Goal: Task Accomplishment & Management: Complete application form

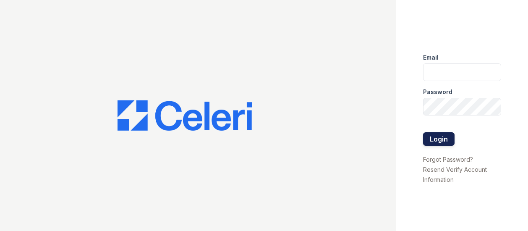
type input "Arrivesilverspring@trinity-pm.com"
click at [437, 137] on button "Login" at bounding box center [438, 138] width 31 height 13
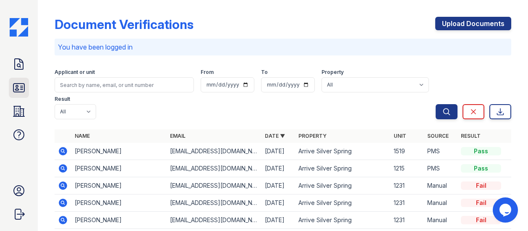
click at [28, 85] on link "ID Verifications" at bounding box center [19, 88] width 20 height 20
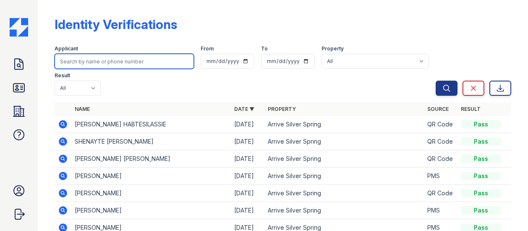
click at [85, 62] on input "search" at bounding box center [124, 61] width 139 height 15
type input "Katelyn james"
click at [435, 81] on button "Search" at bounding box center [446, 88] width 22 height 15
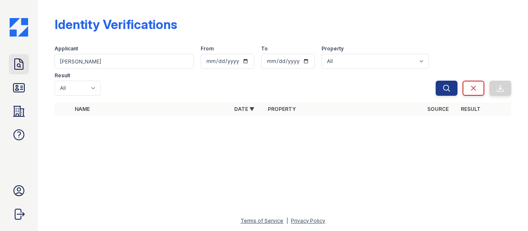
click at [16, 67] on icon at bounding box center [18, 63] width 13 height 13
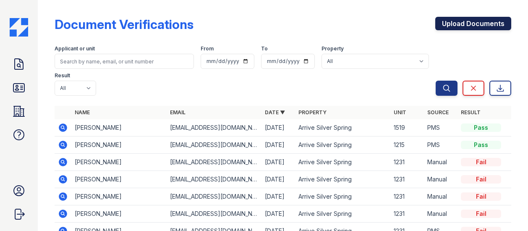
click at [447, 25] on link "Upload Documents" at bounding box center [473, 23] width 76 height 13
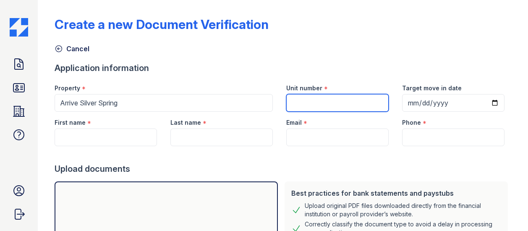
click at [290, 104] on input "Unit number" at bounding box center [337, 103] width 102 height 18
type input "C-920"
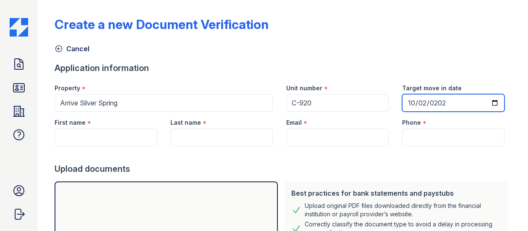
type input "2025-10-02"
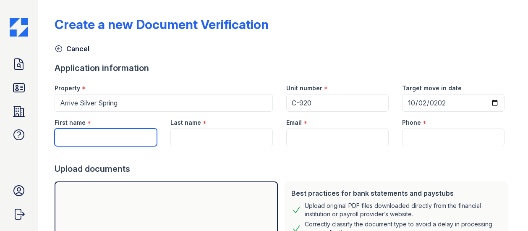
click at [80, 138] on input "First name" at bounding box center [106, 137] width 102 height 18
type input "Katelyn"
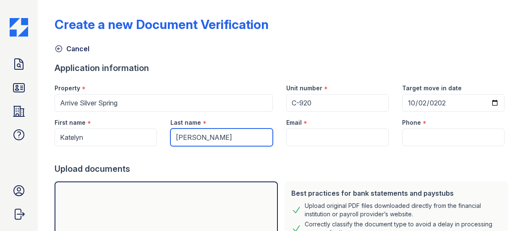
type input "[PERSON_NAME]"
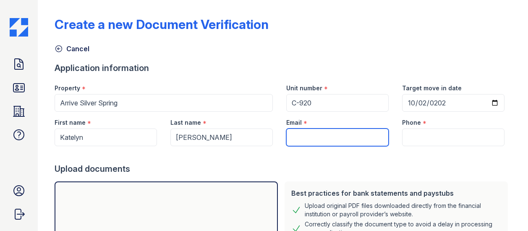
click at [300, 136] on input "Email" at bounding box center [337, 137] width 102 height 18
paste input "[EMAIL_ADDRESS][DOMAIN_NAME]"
type input "[EMAIL_ADDRESS][DOMAIN_NAME]"
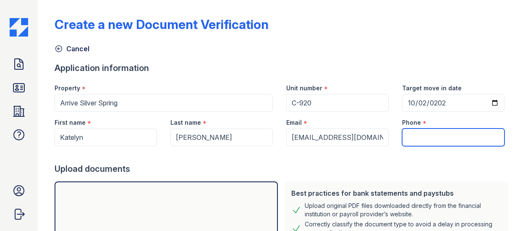
click at [417, 144] on input "Phone" at bounding box center [453, 137] width 102 height 18
click at [410, 131] on input "Phone" at bounding box center [453, 137] width 102 height 18
paste input "(229) 291-5742"
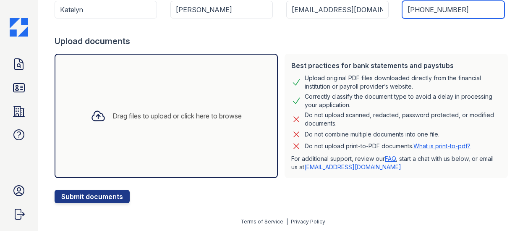
scroll to position [128, 0]
type input "(229) 291-5742"
click at [138, 118] on div "Drag files to upload or click here to browse" at bounding box center [176, 116] width 129 height 10
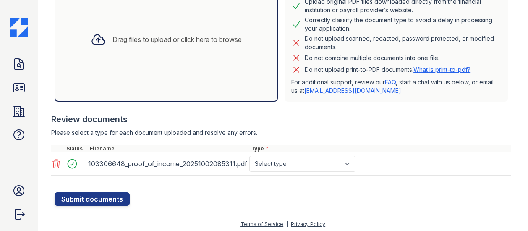
scroll to position [206, 0]
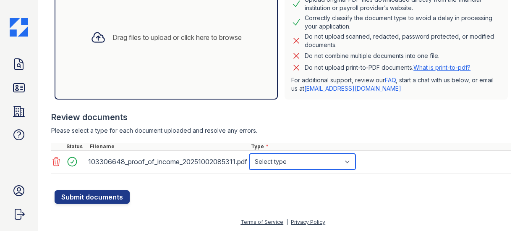
click at [277, 163] on select "Select type Paystub Bank Statement Offer Letter Tax Documents Benefit Award Let…" at bounding box center [302, 162] width 106 height 16
select select "paystub"
click at [249, 154] on select "Select type Paystub Bank Statement Offer Letter Tax Documents Benefit Award Let…" at bounding box center [302, 162] width 106 height 16
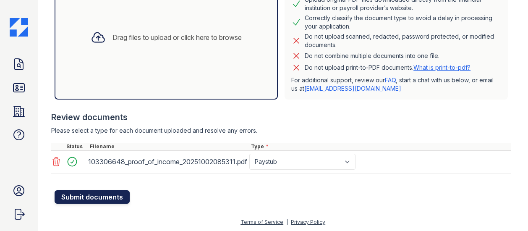
click at [83, 196] on button "Submit documents" at bounding box center [92, 196] width 75 height 13
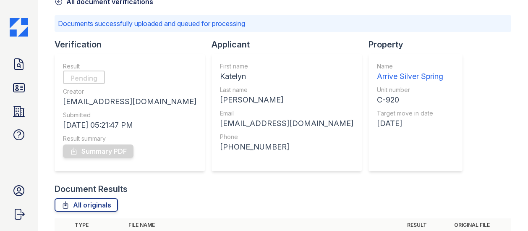
scroll to position [44, 0]
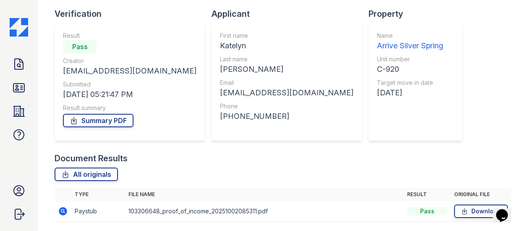
scroll to position [81, 0]
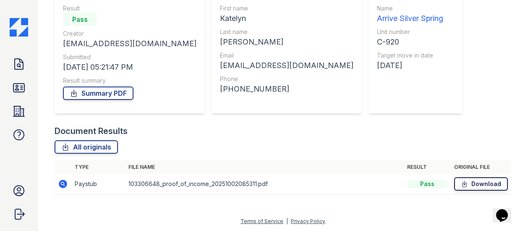
click at [477, 185] on link "Download" at bounding box center [481, 183] width 54 height 13
click at [222, 138] on div "Document Results All originals Type File name Result Original file Paystub 1033…" at bounding box center [283, 164] width 456 height 78
click at [93, 94] on link "Summary PDF" at bounding box center [98, 92] width 70 height 13
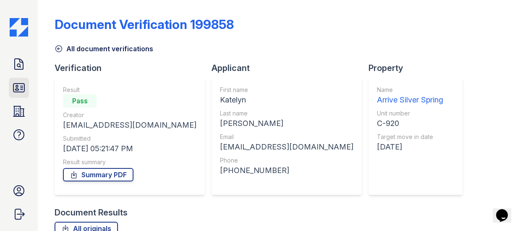
click at [22, 89] on icon at bounding box center [18, 87] width 13 height 13
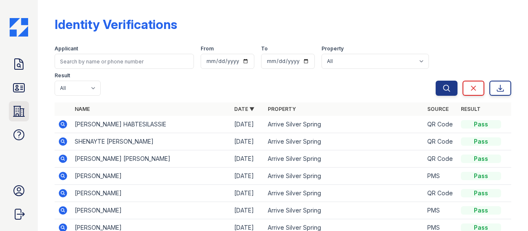
click at [21, 108] on icon at bounding box center [18, 111] width 11 height 10
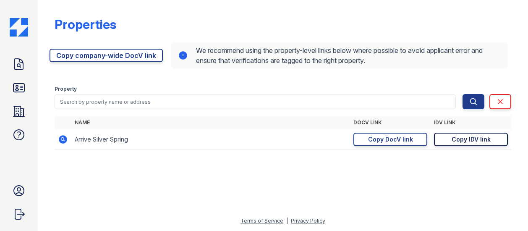
click at [461, 139] on div "Copy IDV link" at bounding box center [470, 139] width 39 height 8
click at [21, 87] on icon at bounding box center [18, 87] width 11 height 8
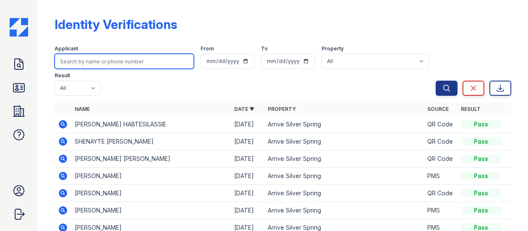
click at [99, 60] on input "search" at bounding box center [124, 61] width 139 height 15
type input "[PERSON_NAME]"
click at [435, 81] on button "Search" at bounding box center [446, 88] width 22 height 15
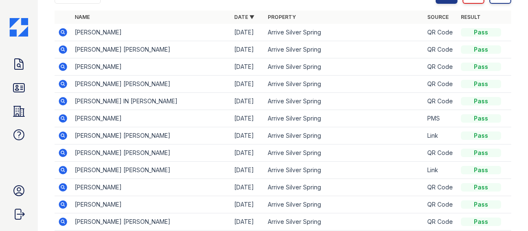
scroll to position [100, 0]
